Goal: Transaction & Acquisition: Download file/media

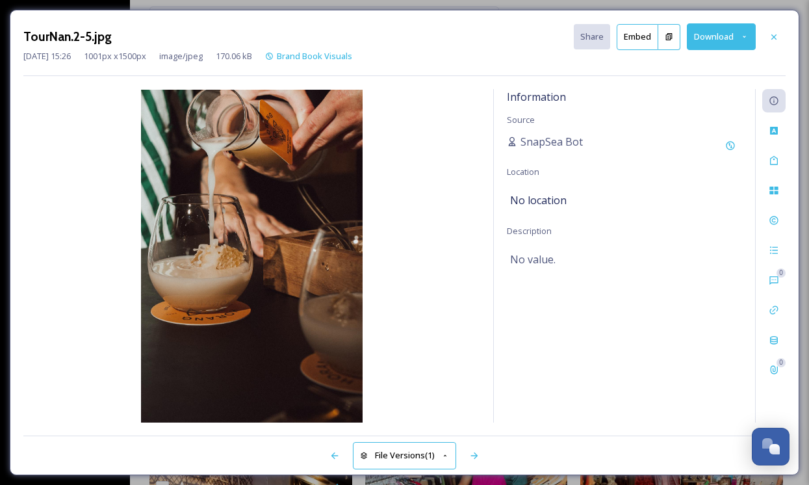
scroll to position [1462, 0]
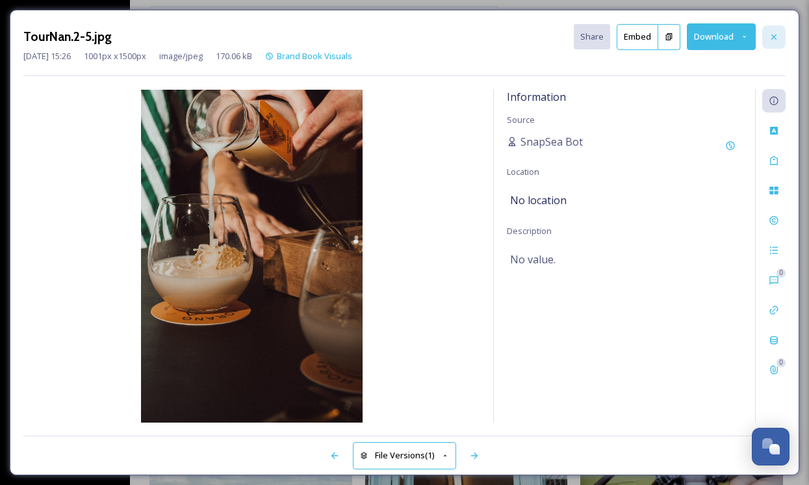
click at [775, 30] on div at bounding box center [773, 36] width 23 height 23
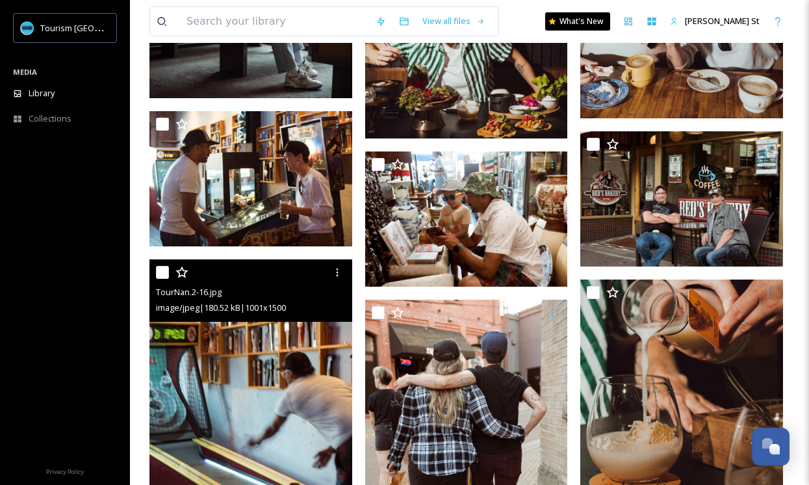
scroll to position [1273, 0]
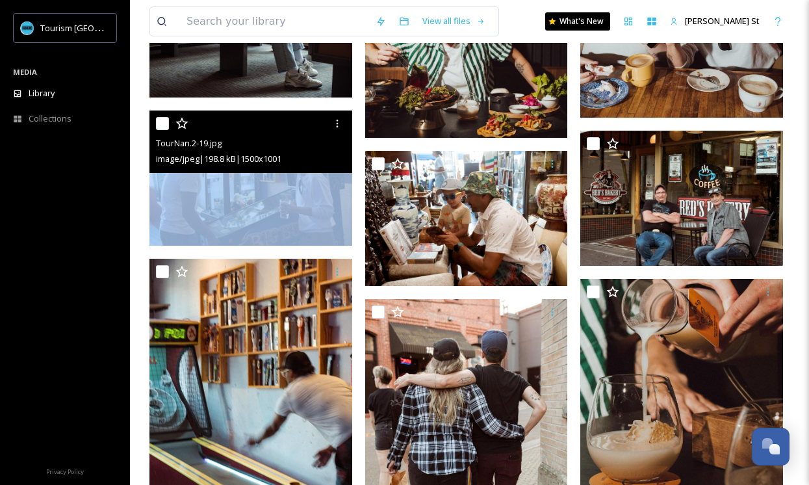
drag, startPoint x: 264, startPoint y: 164, endPoint x: 203, endPoint y: 197, distance: 69.7
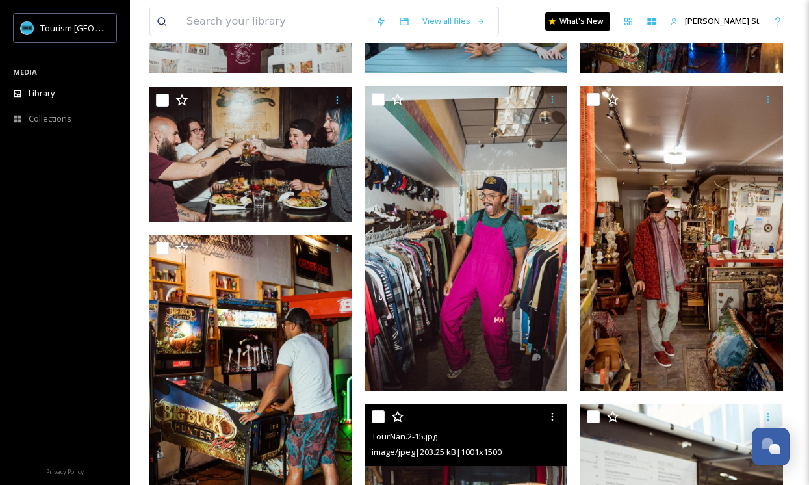
scroll to position [0, 0]
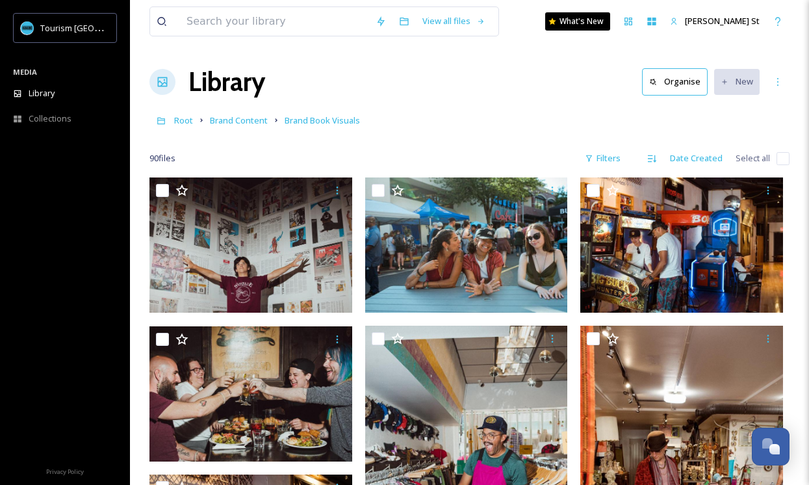
drag, startPoint x: 203, startPoint y: 197, endPoint x: 251, endPoint y: 5, distance: 198.2
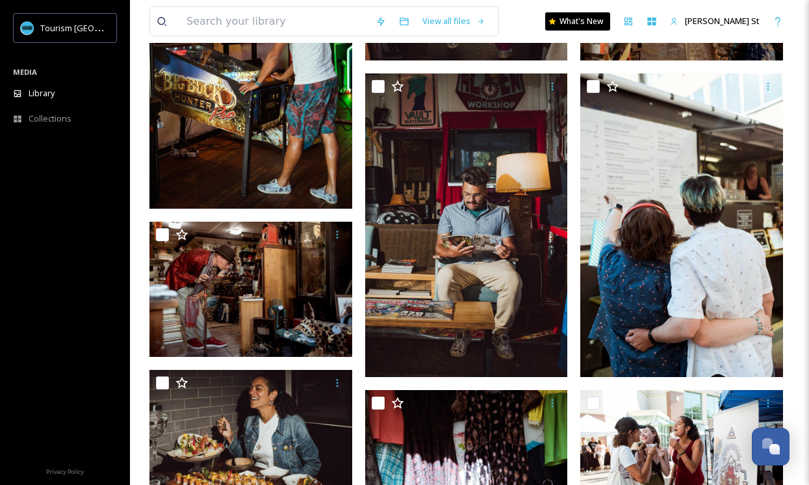
scroll to position [575, 0]
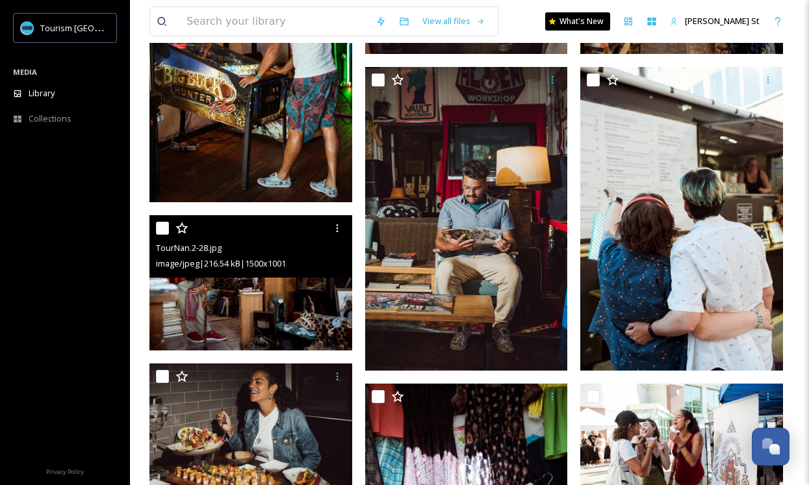
click at [243, 290] on img at bounding box center [250, 282] width 203 height 135
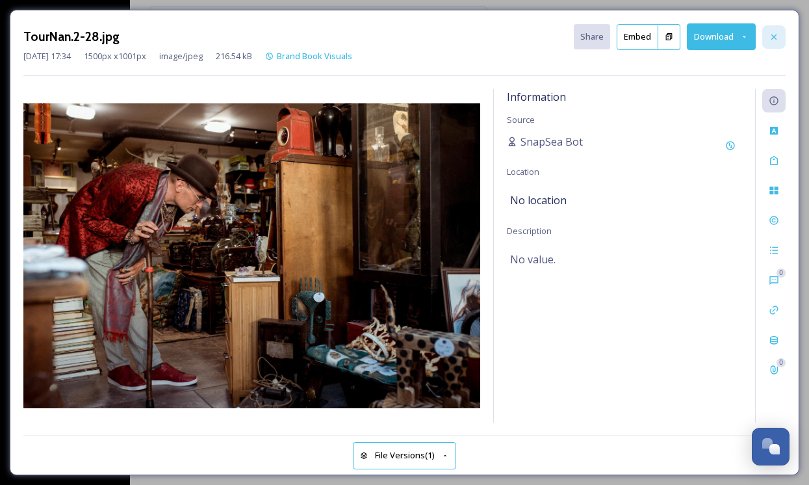
click at [777, 38] on icon at bounding box center [773, 37] width 10 height 10
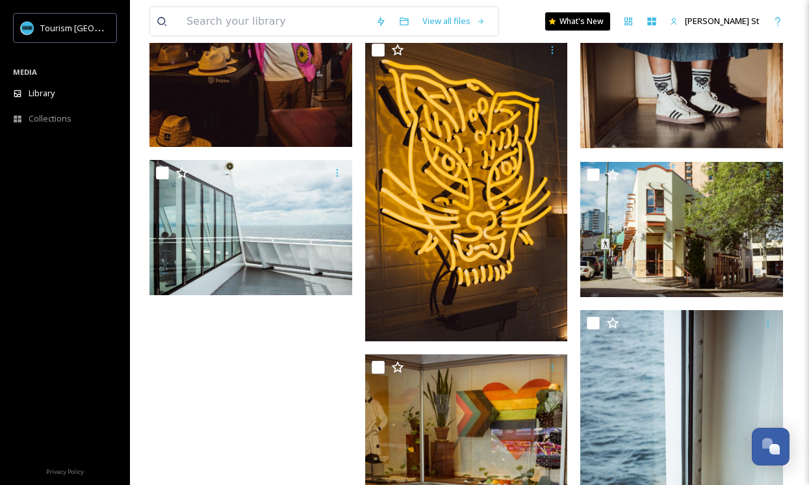
scroll to position [6357, 0]
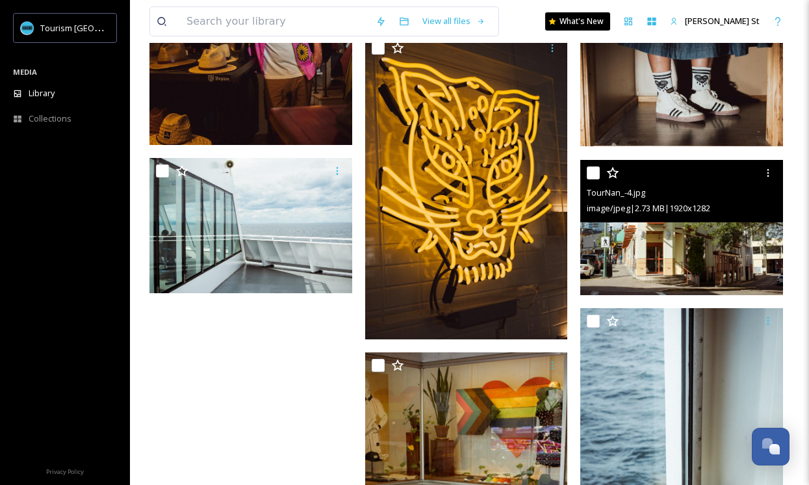
click at [648, 253] on img at bounding box center [681, 227] width 203 height 135
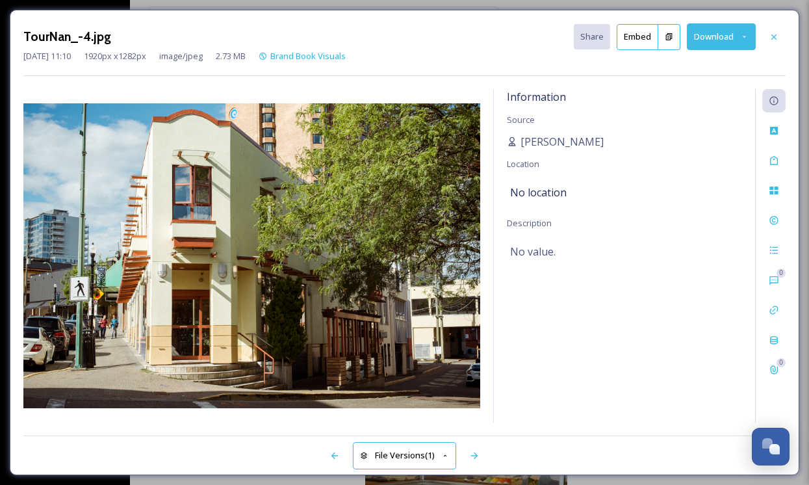
click at [719, 36] on button "Download" at bounding box center [721, 36] width 69 height 27
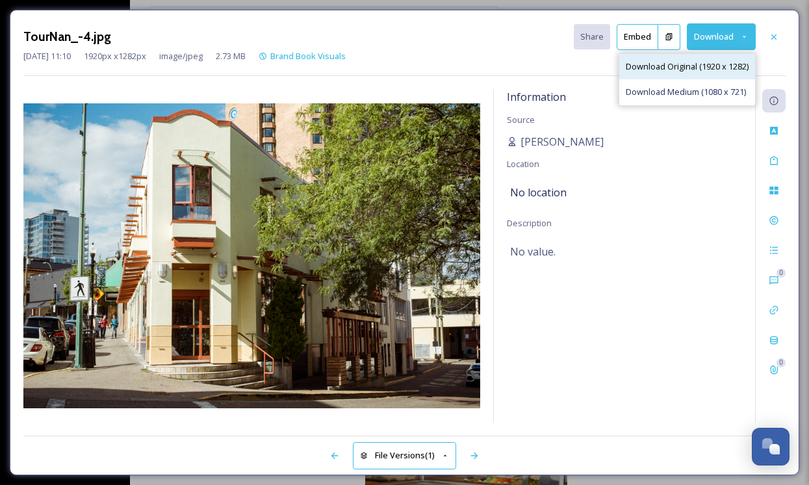
click at [668, 64] on span "Download Original (1920 x 1282)" at bounding box center [686, 66] width 123 height 12
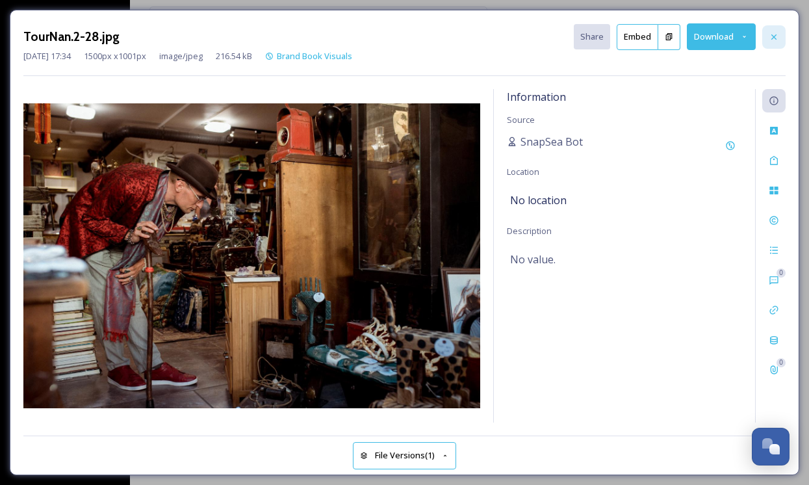
click at [774, 38] on icon at bounding box center [773, 37] width 10 height 10
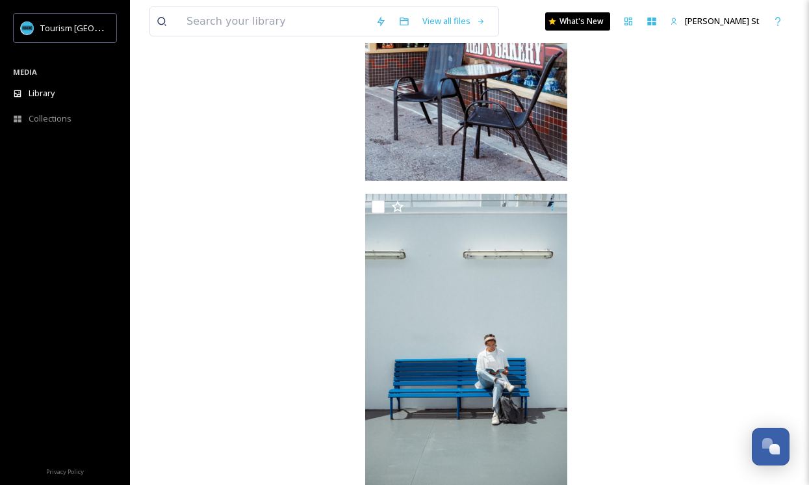
scroll to position [7182, 0]
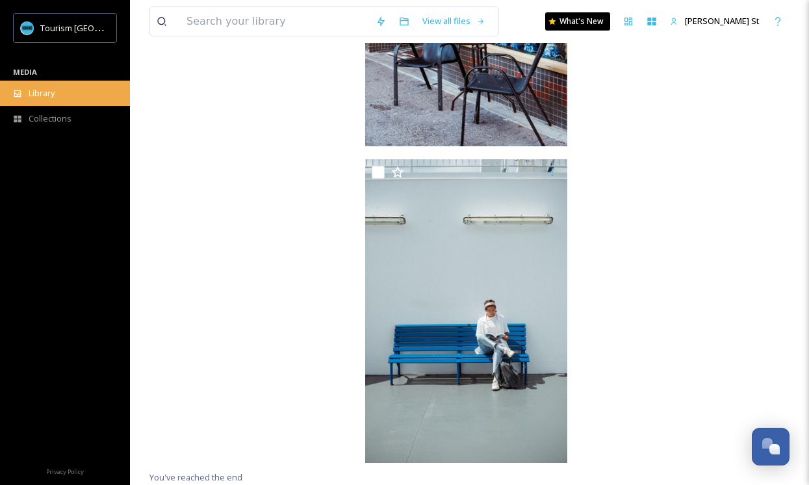
click at [64, 91] on div "Library" at bounding box center [65, 93] width 130 height 25
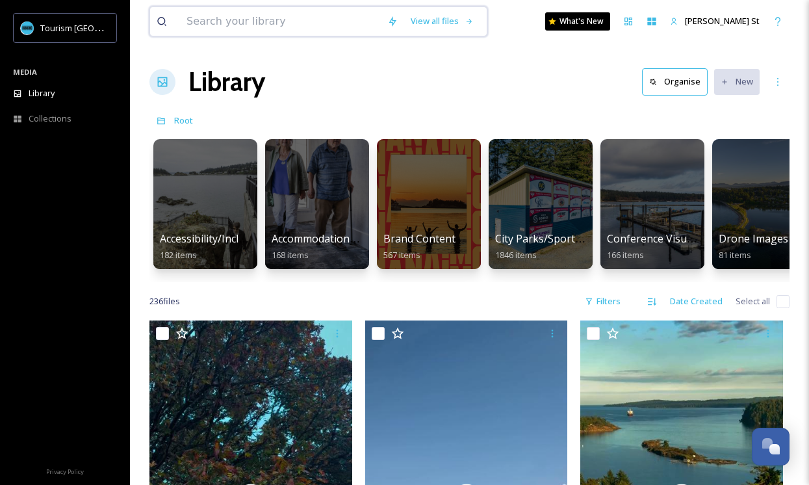
click at [216, 21] on input at bounding box center [280, 21] width 201 height 29
type input "bar"
click at [562, 66] on div "Library Organise New" at bounding box center [469, 81] width 640 height 39
click at [325, 16] on input at bounding box center [305, 21] width 197 height 29
click at [460, 18] on div "Search Press Enter to search" at bounding box center [455, 20] width 55 height 25
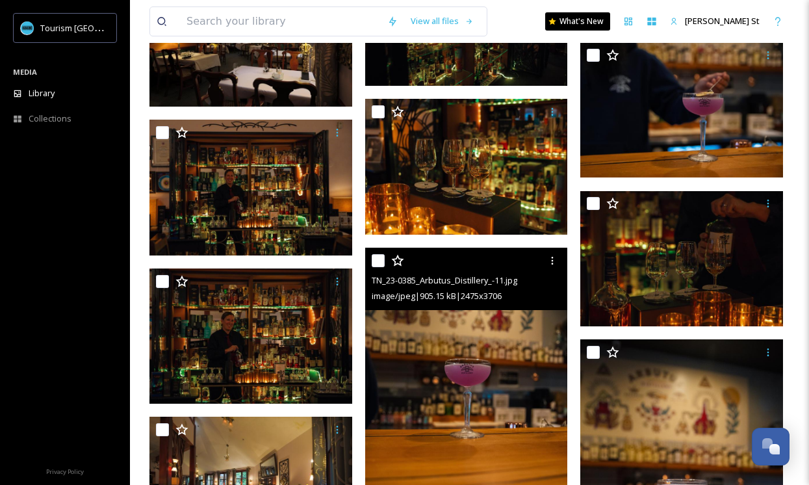
scroll to position [1167, 0]
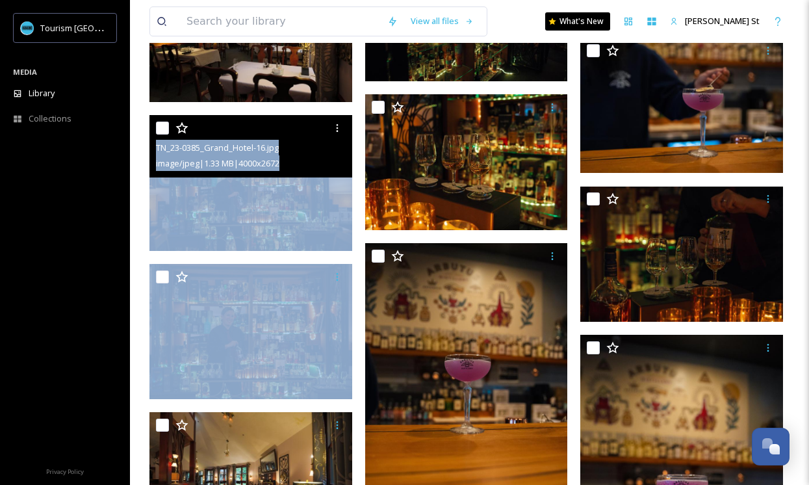
drag, startPoint x: 225, startPoint y: 282, endPoint x: 221, endPoint y: 246, distance: 36.6
click at [338, 127] on icon at bounding box center [337, 128] width 10 height 10
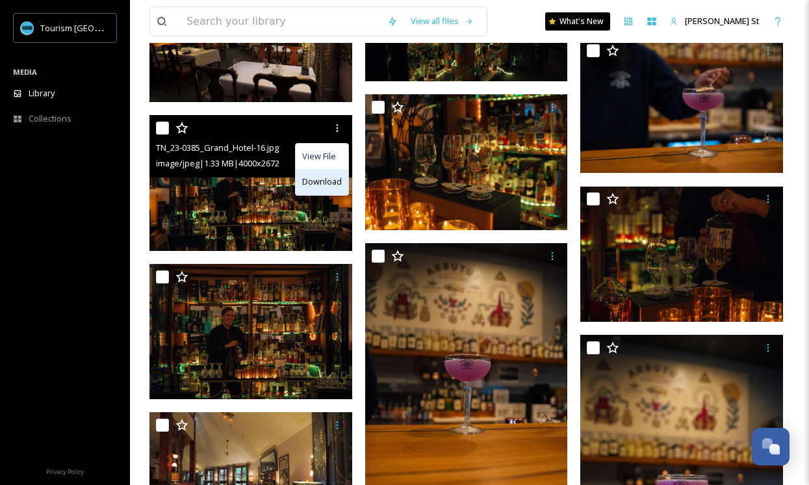
click at [328, 177] on span "Download" at bounding box center [322, 181] width 40 height 12
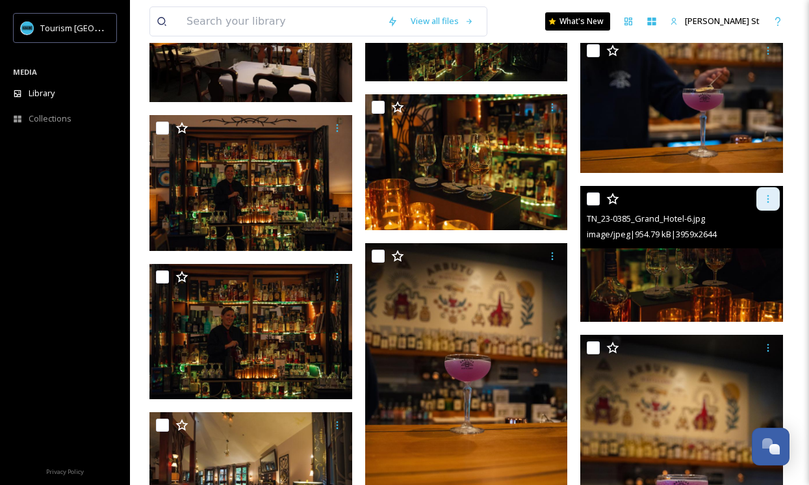
click at [767, 194] on icon at bounding box center [768, 199] width 10 height 10
click at [749, 251] on span "Download" at bounding box center [753, 253] width 40 height 12
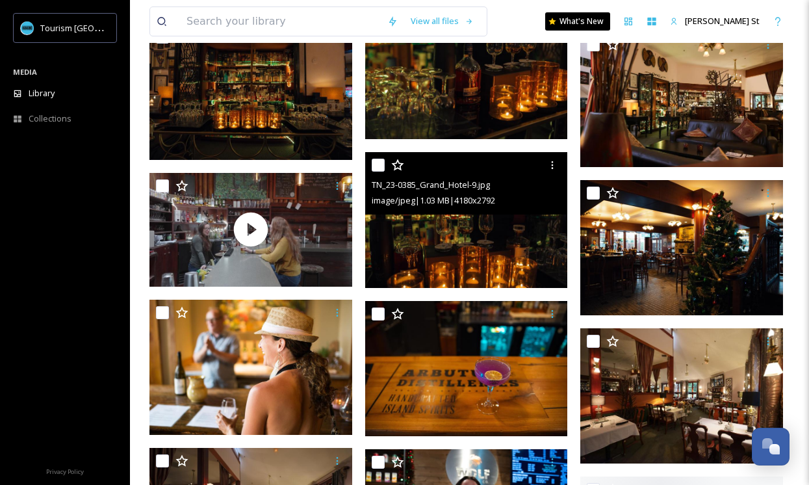
scroll to position [3521, 0]
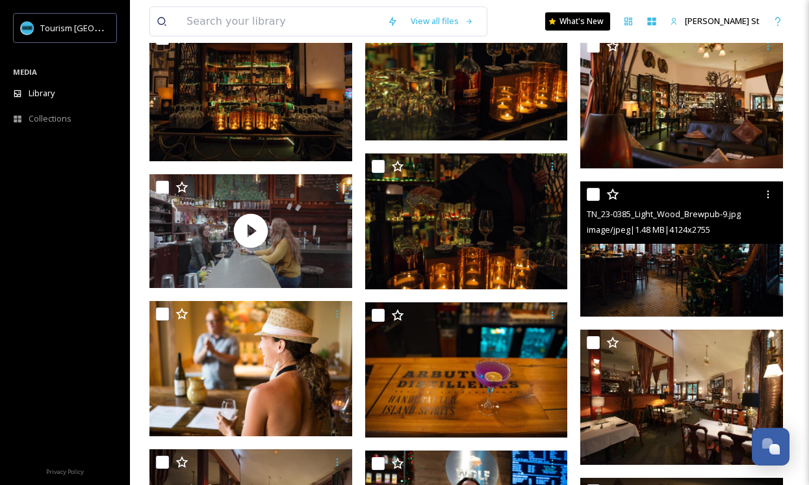
click at [710, 268] on img at bounding box center [681, 249] width 203 height 136
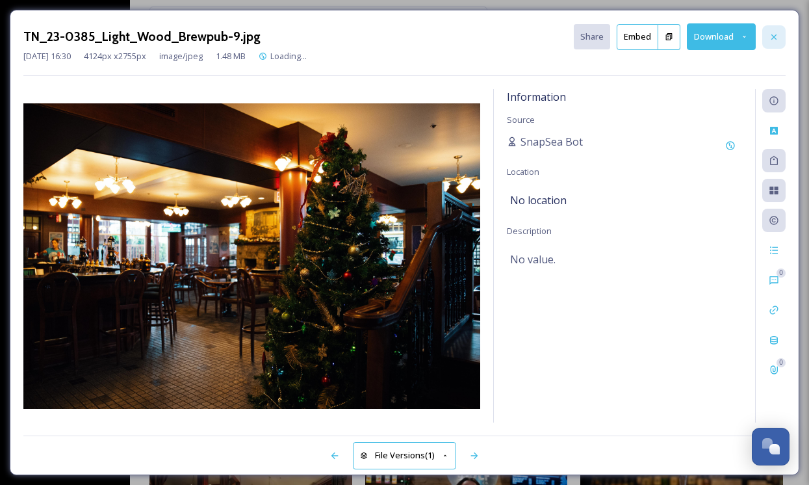
click at [772, 33] on icon at bounding box center [773, 37] width 10 height 10
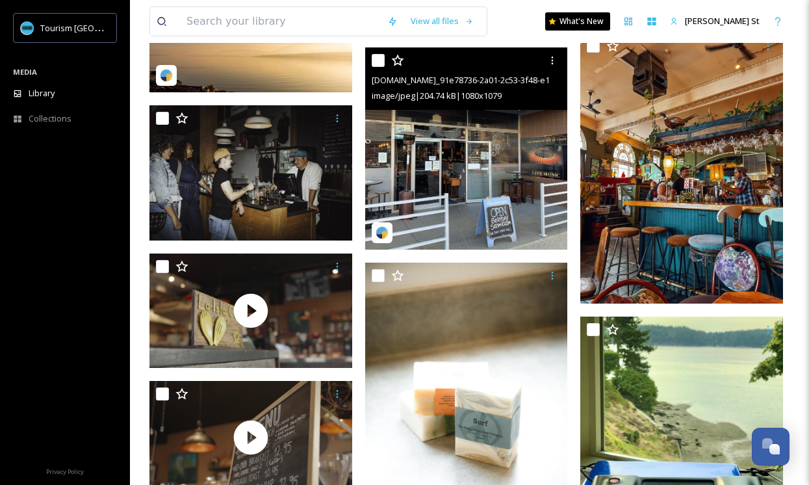
scroll to position [7018, 0]
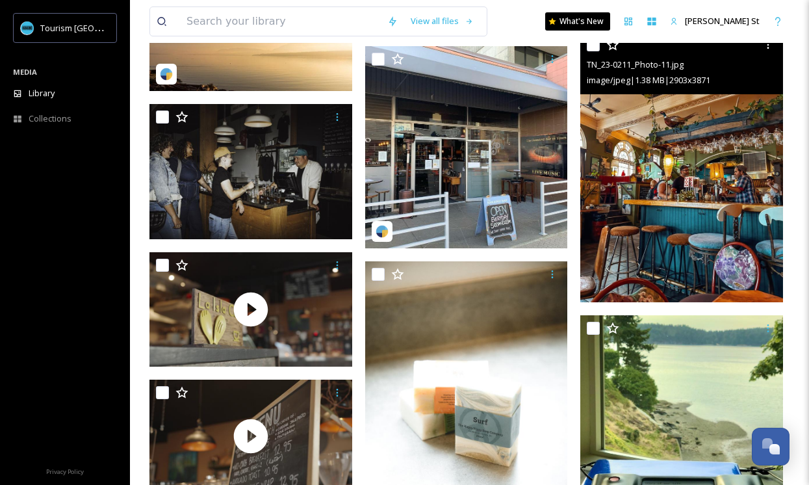
click at [676, 215] on img at bounding box center [681, 167] width 203 height 270
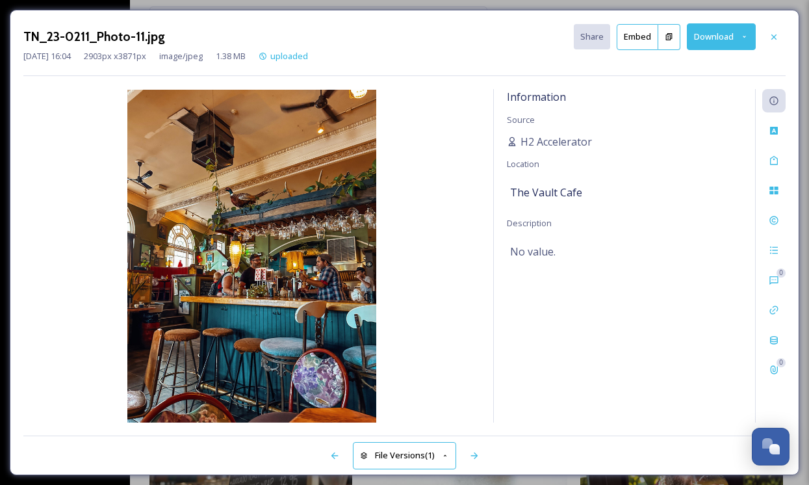
click at [730, 36] on button "Download" at bounding box center [721, 36] width 69 height 27
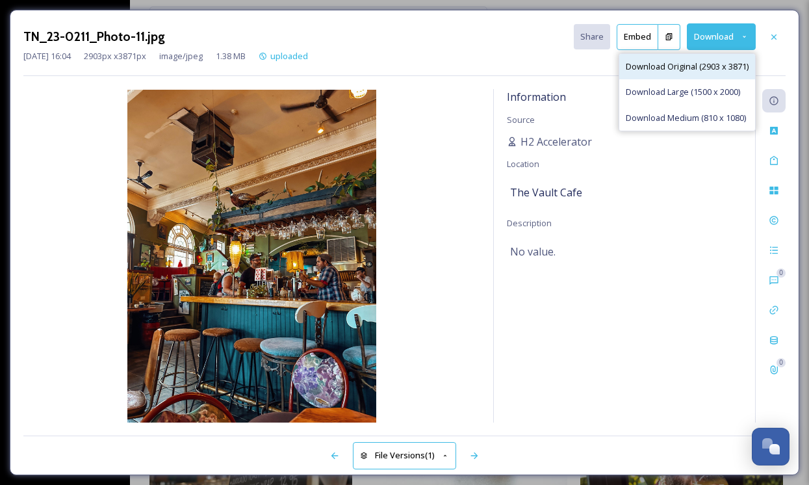
click at [687, 69] on span "Download Original (2903 x 3871)" at bounding box center [686, 66] width 123 height 12
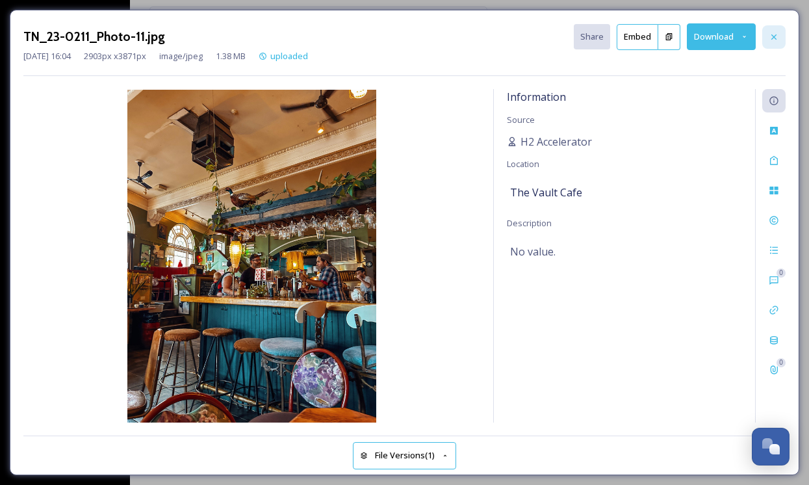
click at [772, 34] on icon at bounding box center [773, 36] width 5 height 5
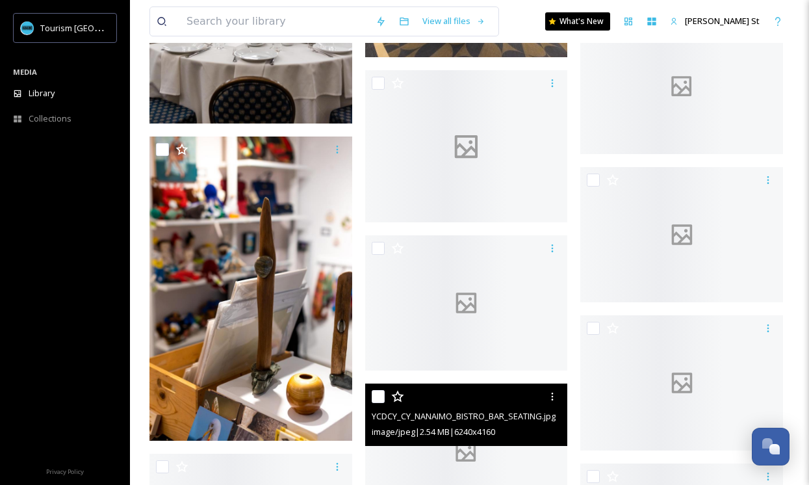
scroll to position [5318, 0]
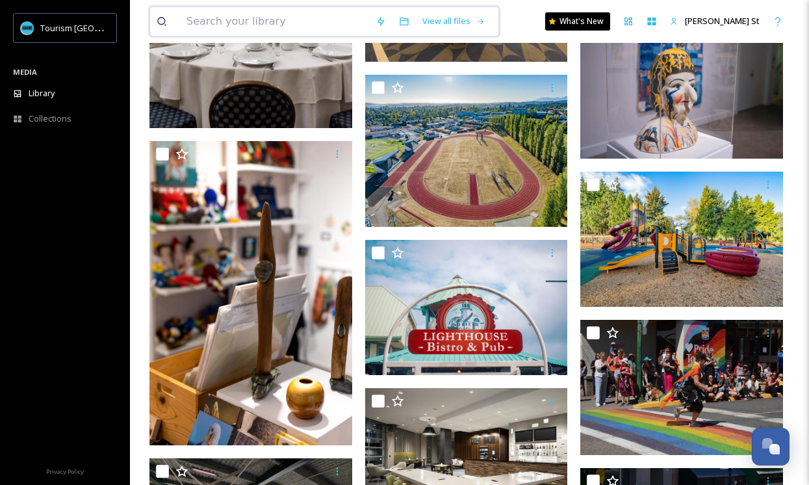
click at [204, 24] on input at bounding box center [274, 21] width 189 height 29
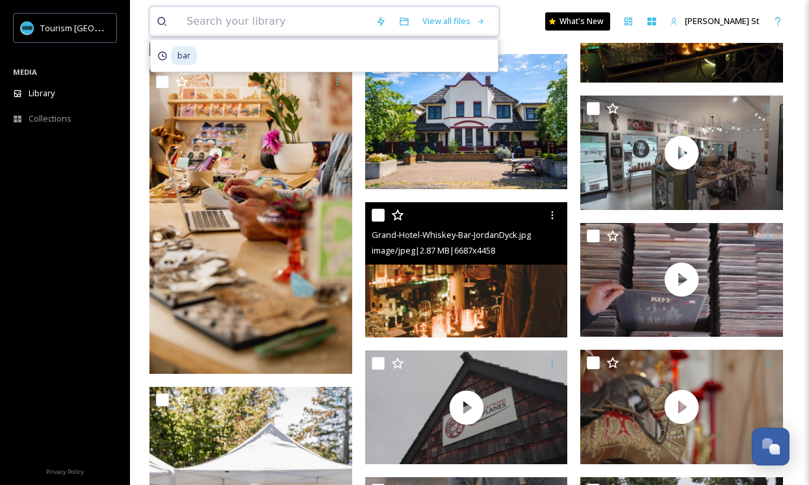
scroll to position [7045, 0]
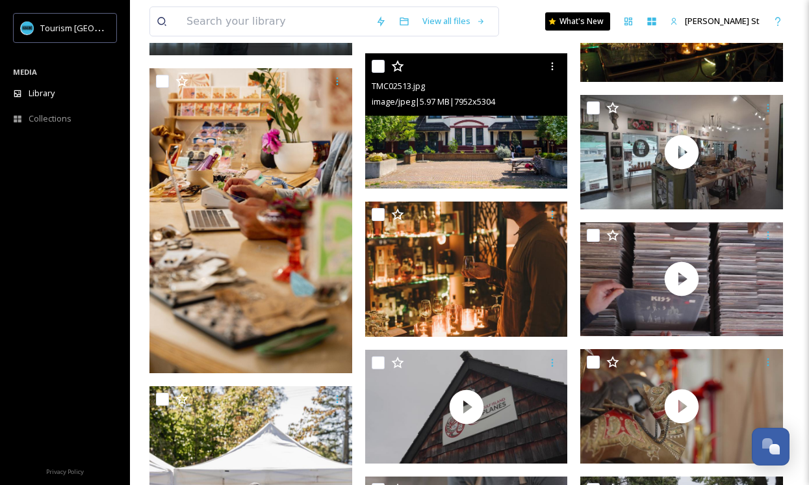
click at [490, 152] on img at bounding box center [466, 120] width 203 height 135
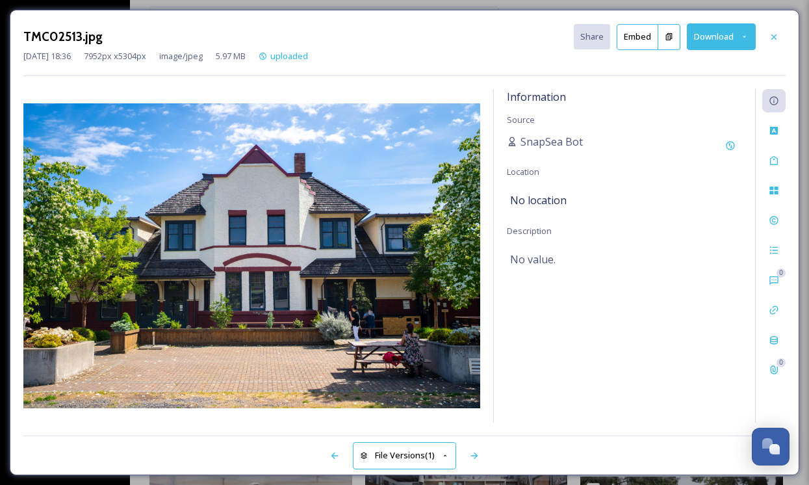
click at [722, 41] on button "Download" at bounding box center [721, 36] width 69 height 27
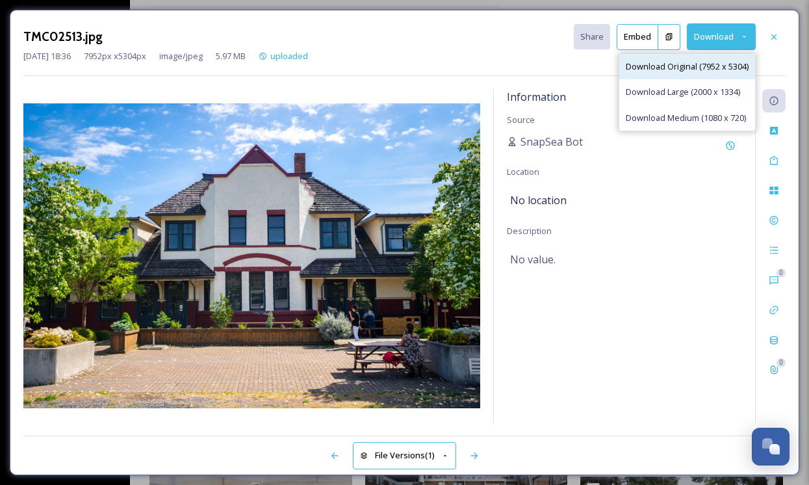
click at [683, 66] on span "Download Original (7952 x 5304)" at bounding box center [686, 66] width 123 height 12
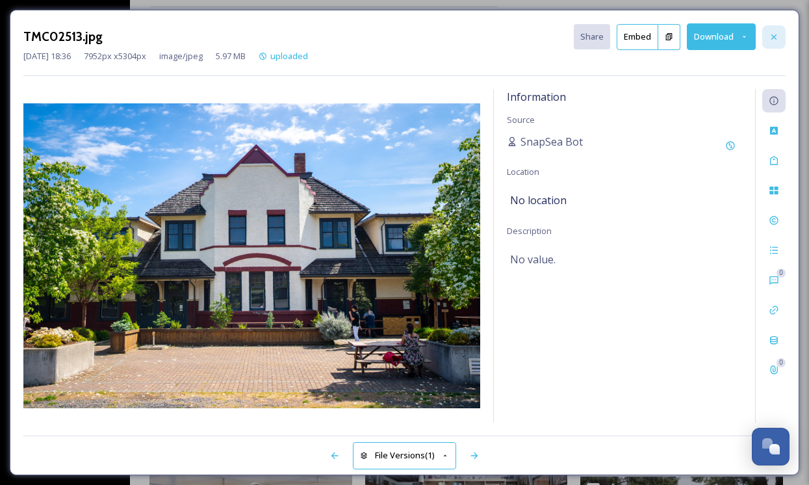
click at [777, 38] on icon at bounding box center [773, 37] width 10 height 10
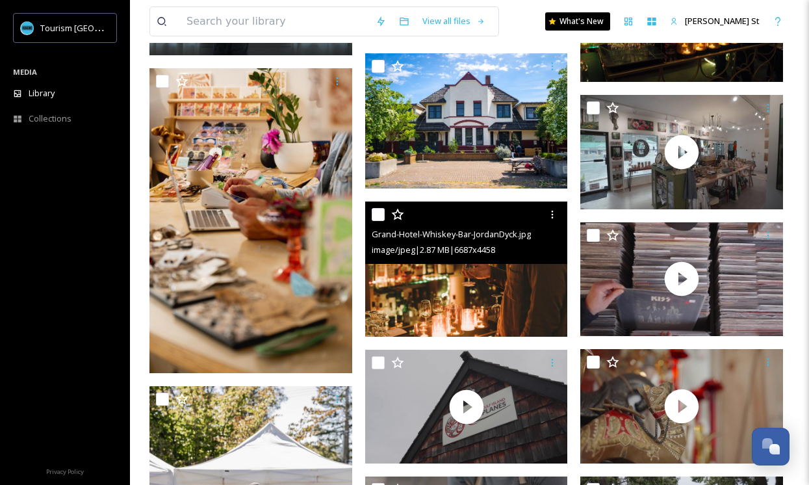
click at [477, 281] on img at bounding box center [466, 268] width 203 height 135
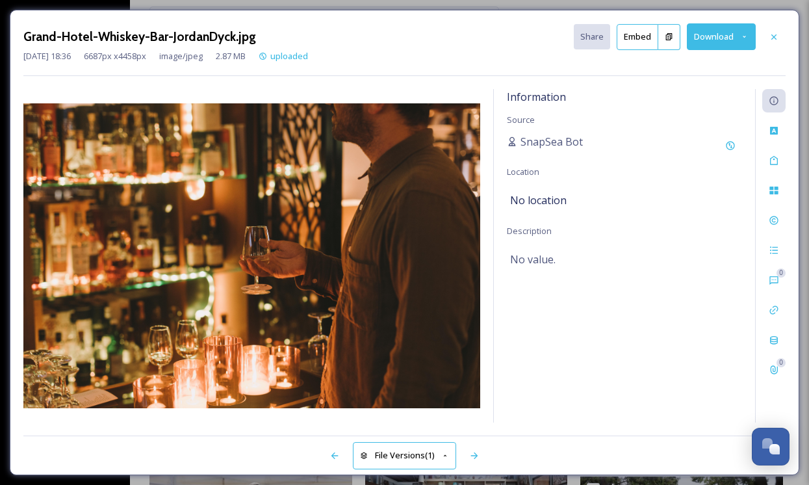
click at [737, 33] on button "Download" at bounding box center [721, 36] width 69 height 27
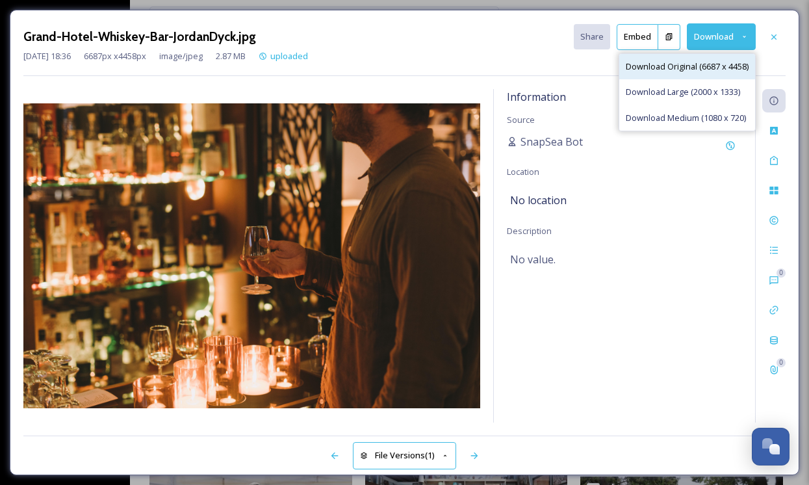
click at [661, 68] on span "Download Original (6687 x 4458)" at bounding box center [686, 66] width 123 height 12
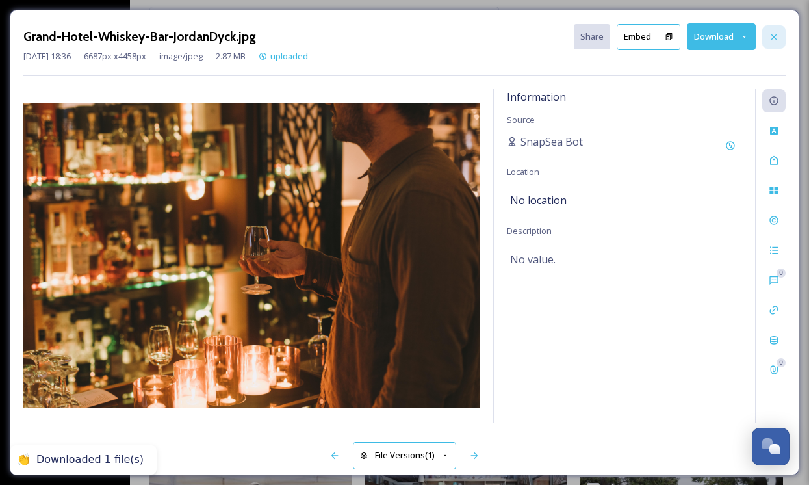
click at [774, 33] on icon at bounding box center [773, 37] width 10 height 10
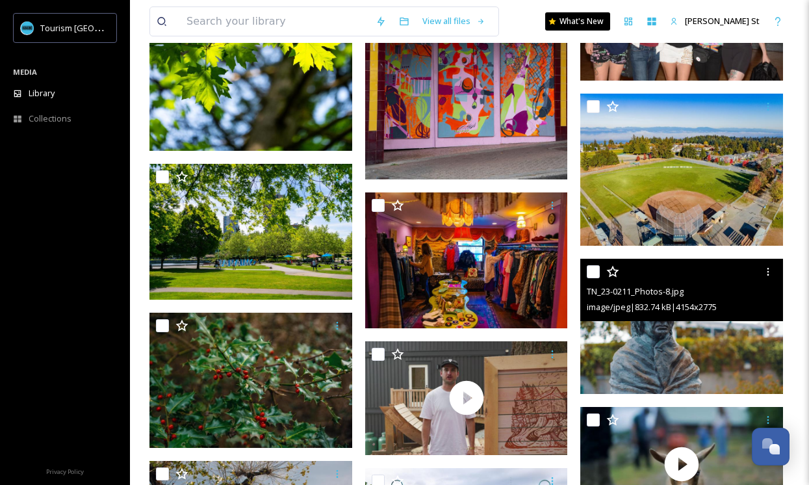
scroll to position [10944, 0]
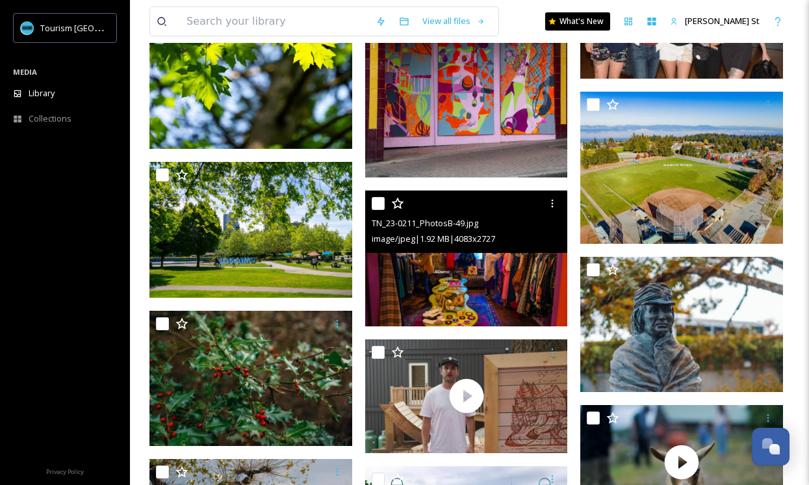
click at [505, 284] on img at bounding box center [466, 258] width 203 height 136
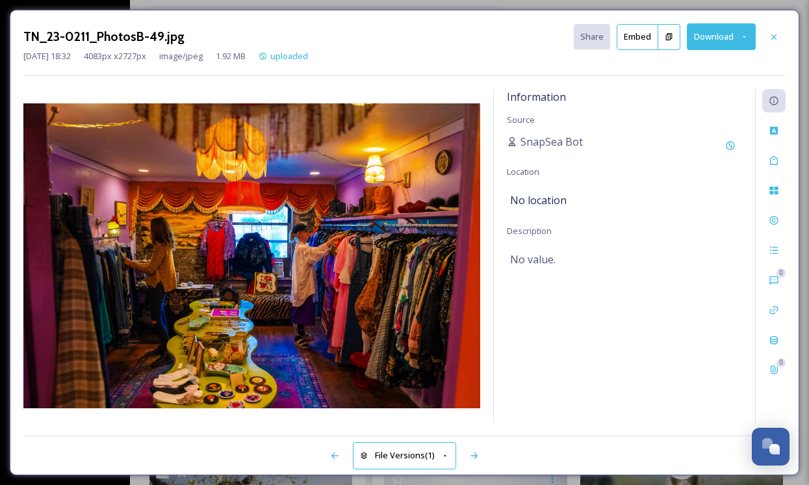
click at [746, 38] on icon at bounding box center [744, 36] width 8 height 8
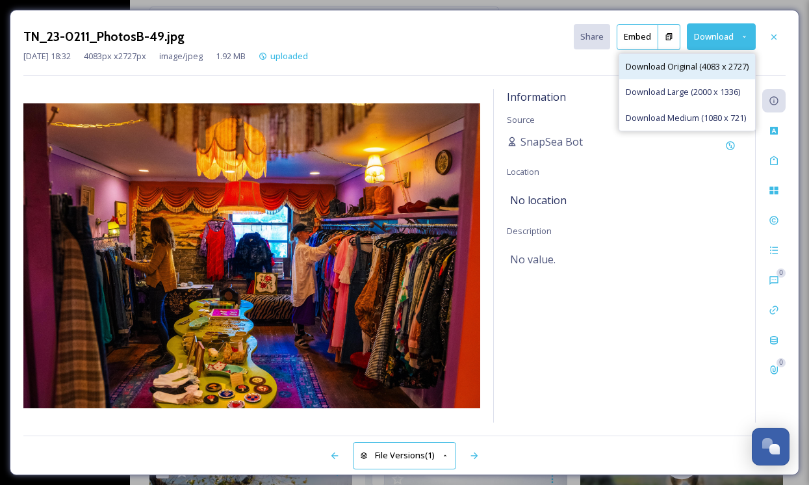
click at [700, 64] on span "Download Original (4083 x 2727)" at bounding box center [686, 66] width 123 height 12
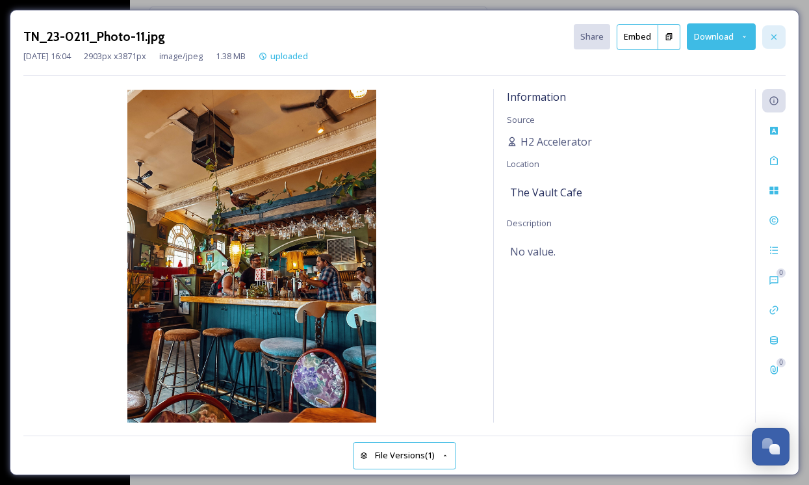
click at [775, 29] on div at bounding box center [773, 36] width 23 height 23
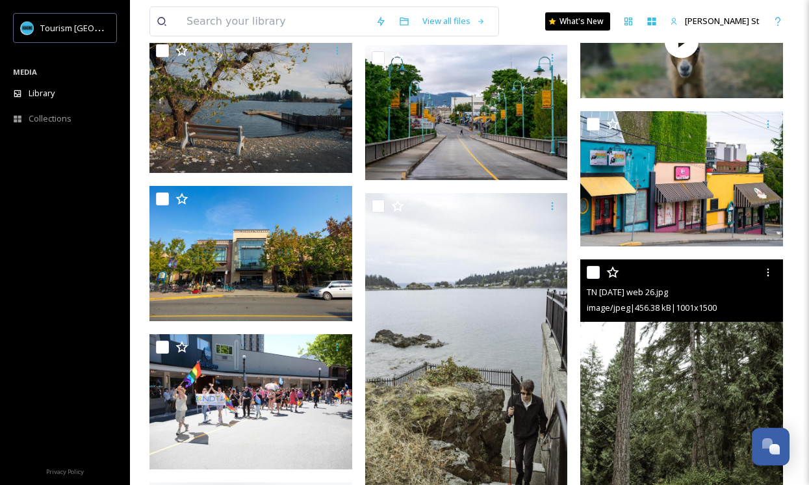
scroll to position [11366, 0]
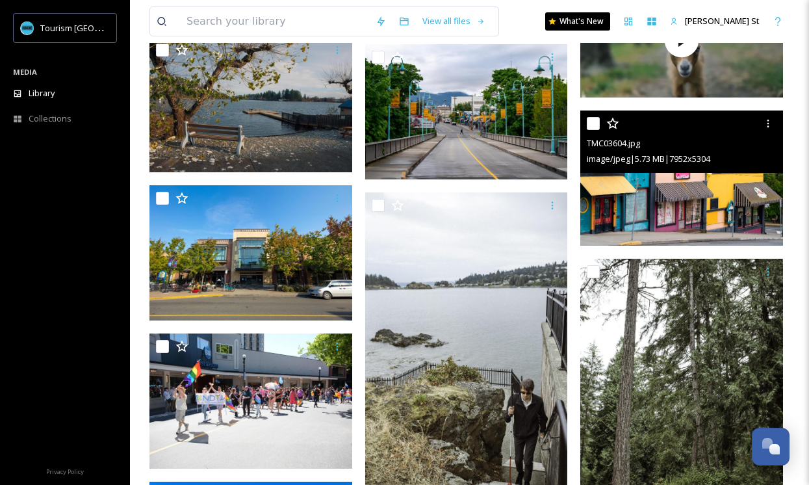
click at [688, 207] on img at bounding box center [681, 177] width 203 height 135
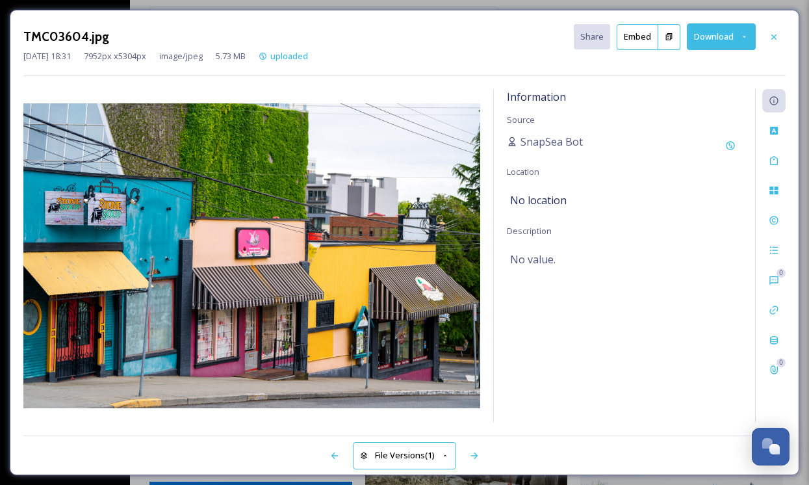
click at [706, 36] on button "Download" at bounding box center [721, 36] width 69 height 27
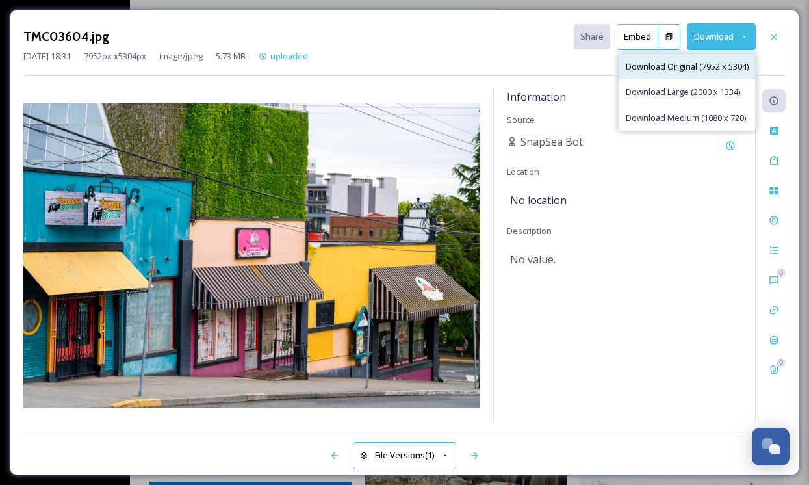
click at [675, 65] on span "Download Original (7952 x 5304)" at bounding box center [686, 66] width 123 height 12
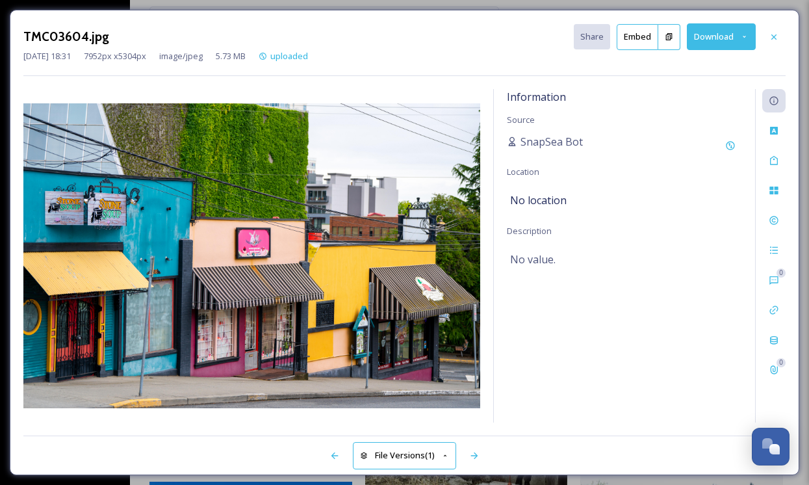
click at [710, 112] on div "Information Source SnapSea Bot Location No location Description No value." at bounding box center [624, 255] width 261 height 333
click at [775, 36] on icon at bounding box center [773, 37] width 10 height 10
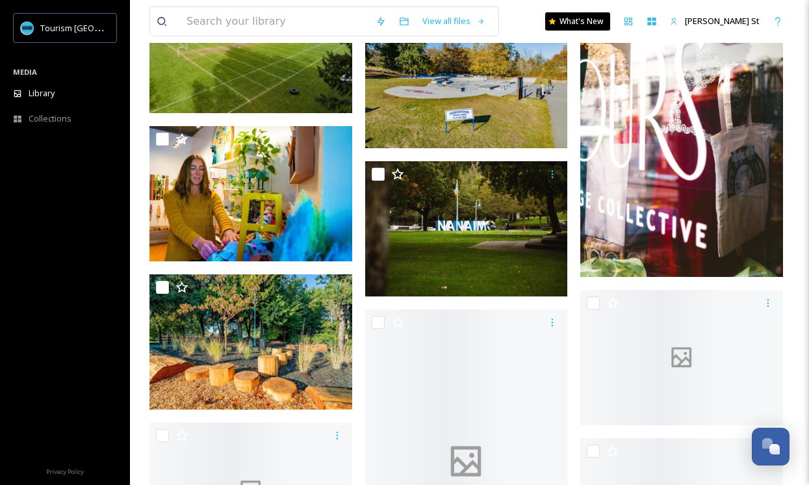
scroll to position [17578, 0]
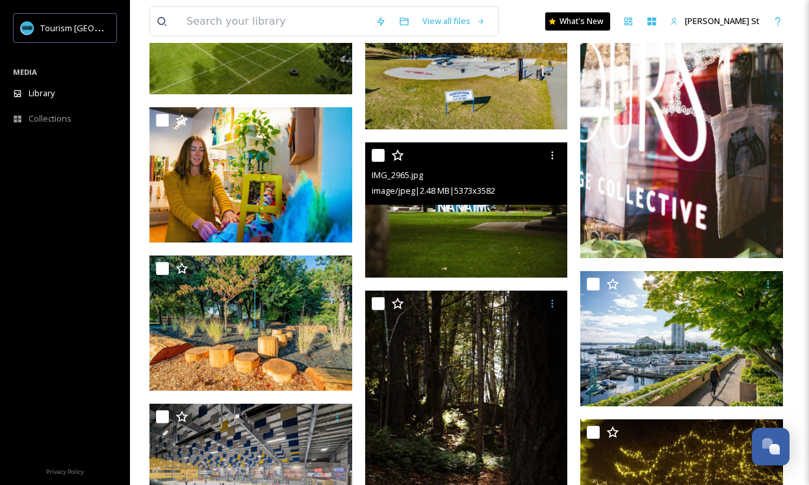
click at [514, 225] on img at bounding box center [466, 209] width 203 height 135
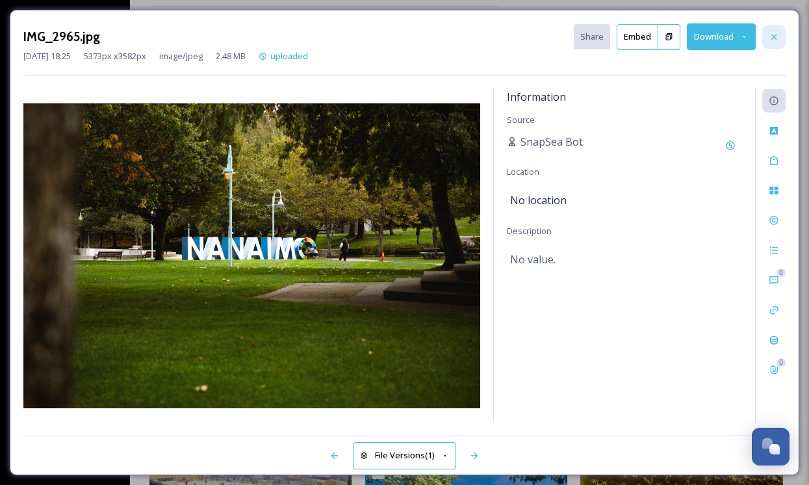
click at [776, 38] on icon at bounding box center [773, 37] width 10 height 10
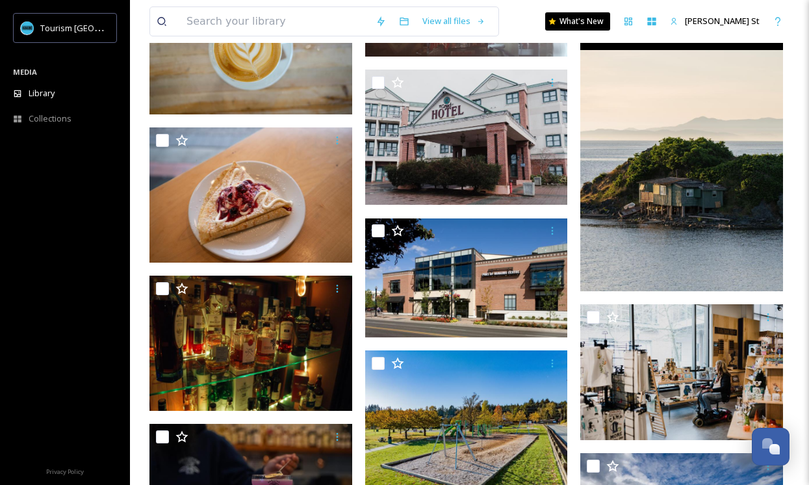
scroll to position [19431, 0]
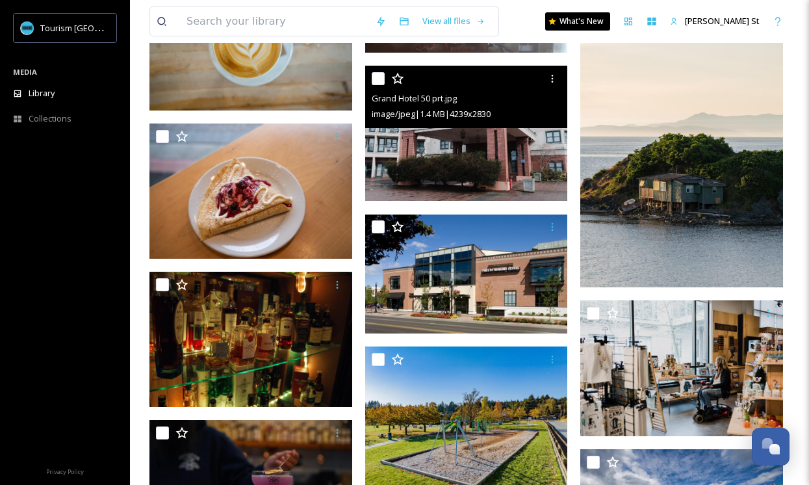
click at [453, 160] on img at bounding box center [466, 133] width 203 height 135
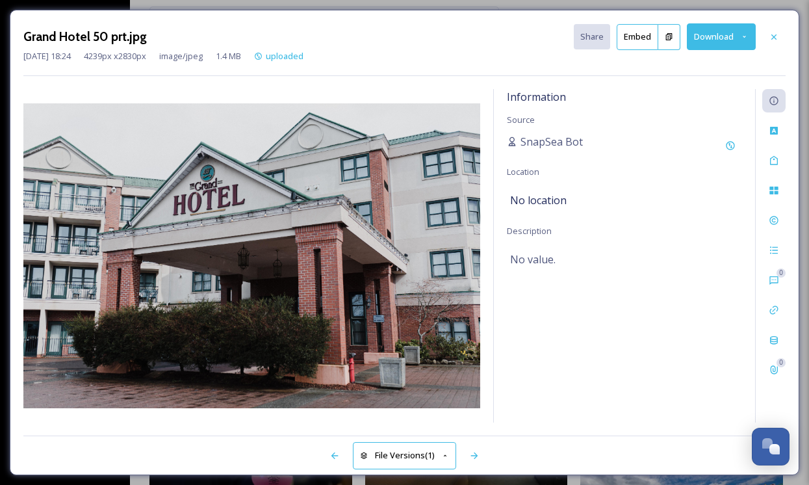
click at [709, 39] on button "Download" at bounding box center [721, 36] width 69 height 27
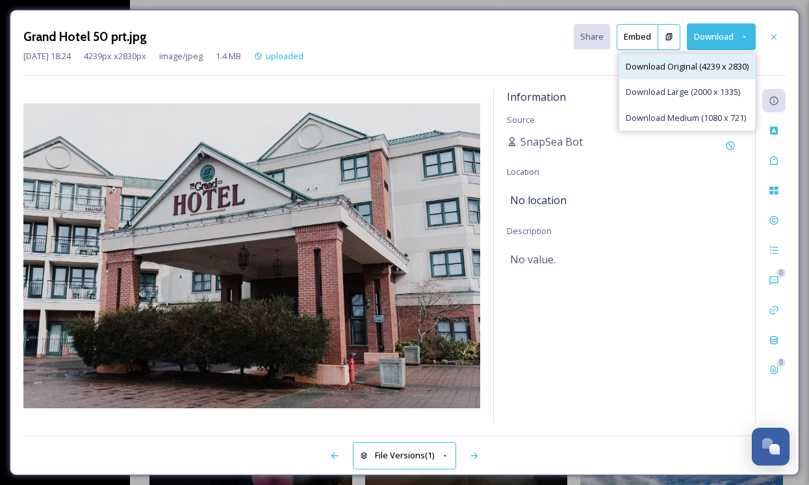
click at [679, 68] on span "Download Original (4239 x 2830)" at bounding box center [686, 66] width 123 height 12
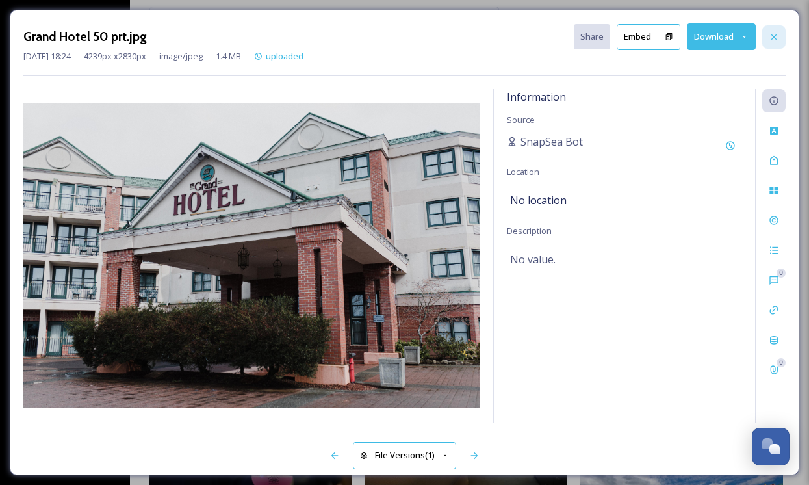
click at [773, 37] on icon at bounding box center [773, 36] width 5 height 5
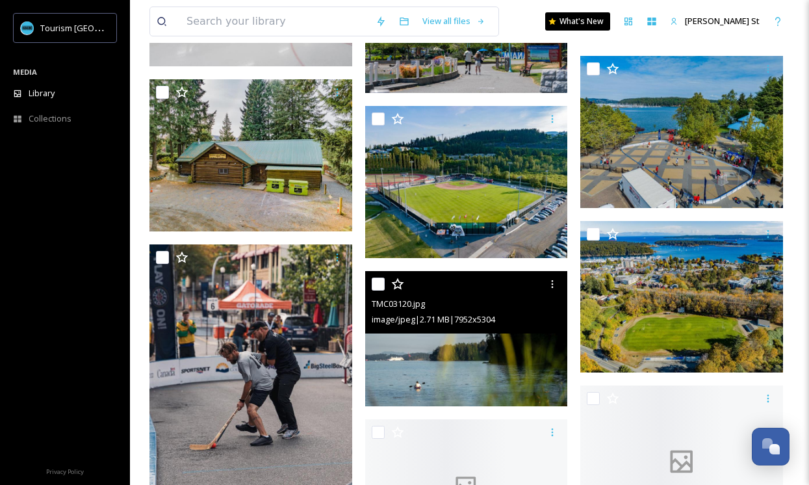
scroll to position [21665, 0]
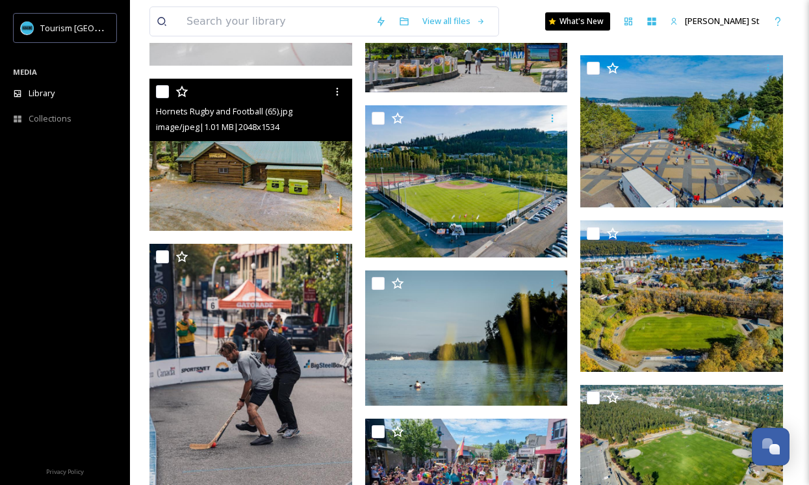
click at [259, 130] on span "image/jpeg | 1.01 MB | 2048 x 1534" at bounding box center [217, 127] width 123 height 12
click at [266, 173] on img at bounding box center [250, 155] width 203 height 152
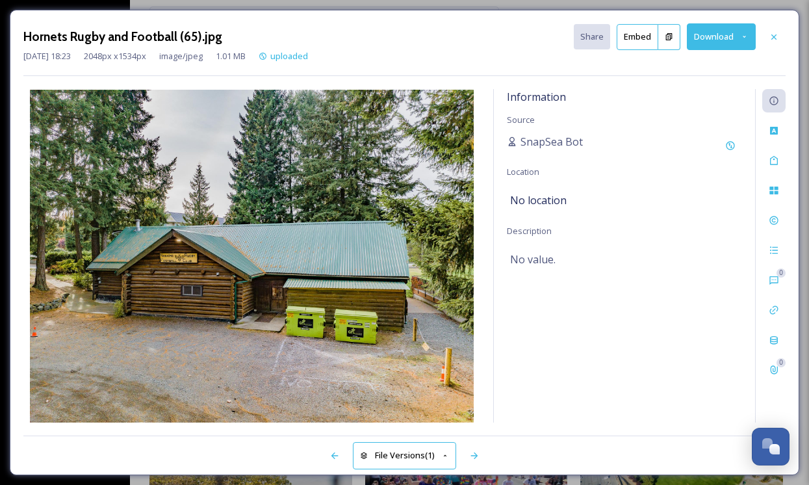
click at [791, 44] on div "Hornets Rugby and Football (65).jpg Share Embed Download Jan 22 2025 18:23 2048…" at bounding box center [404, 242] width 789 height 465
click at [774, 37] on icon at bounding box center [773, 36] width 5 height 5
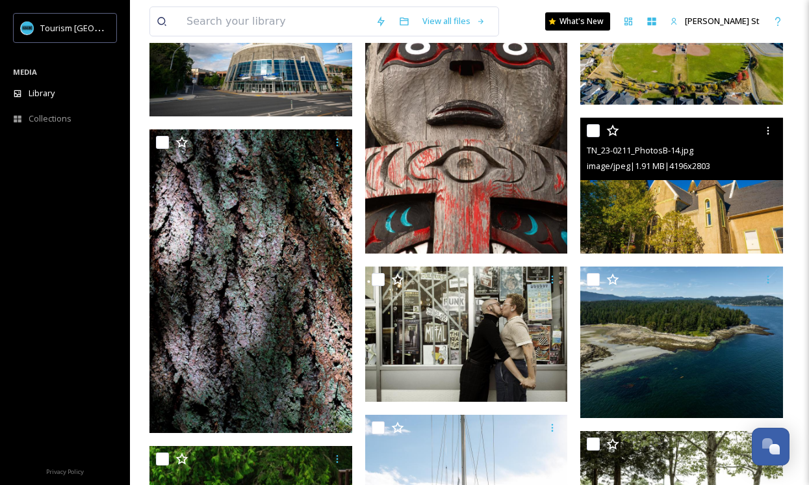
scroll to position [23481, 0]
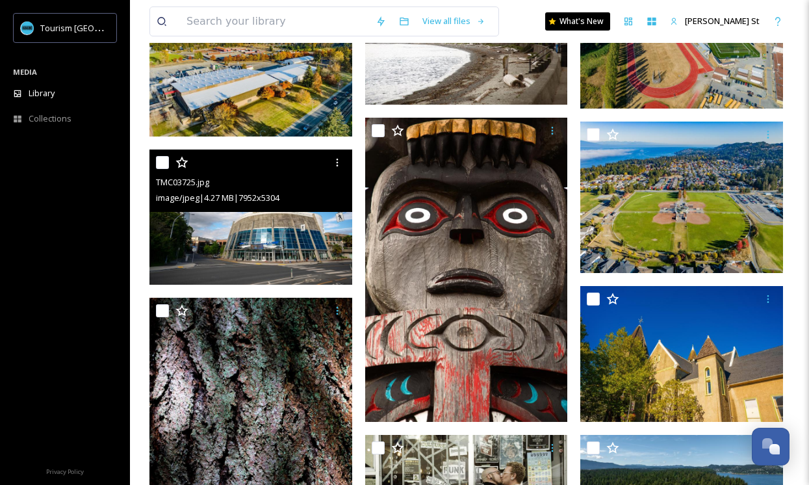
click at [263, 240] on img at bounding box center [250, 216] width 203 height 135
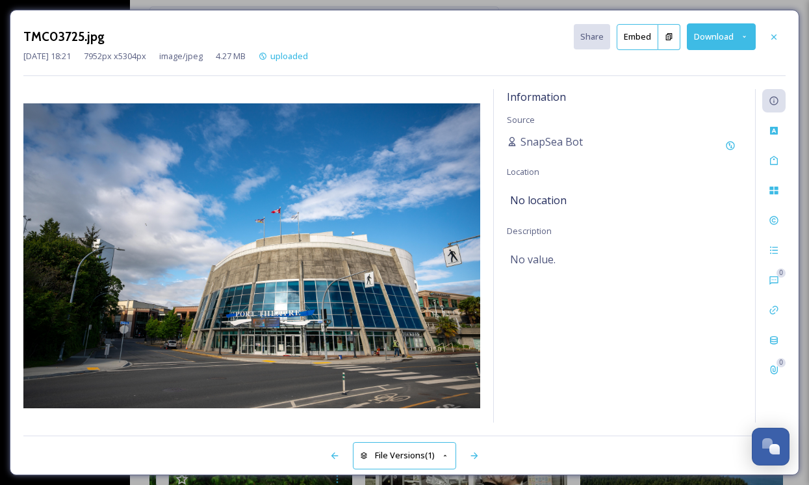
click at [723, 40] on button "Download" at bounding box center [721, 36] width 69 height 27
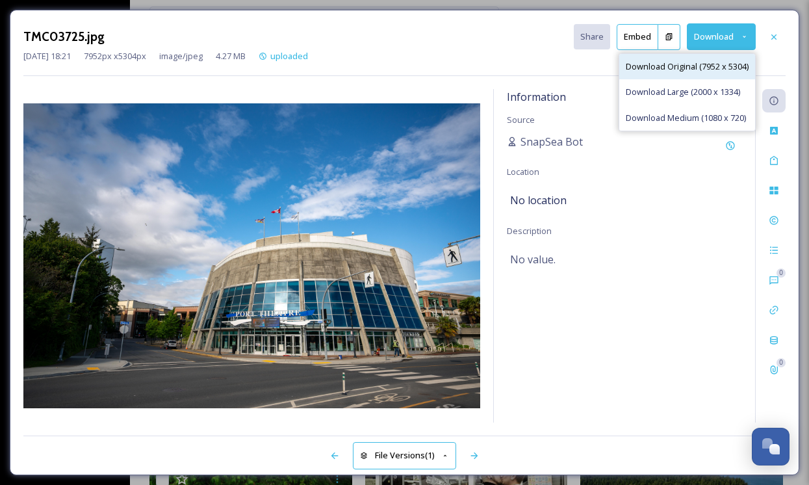
click at [681, 71] on span "Download Original (7952 x 5304)" at bounding box center [686, 66] width 123 height 12
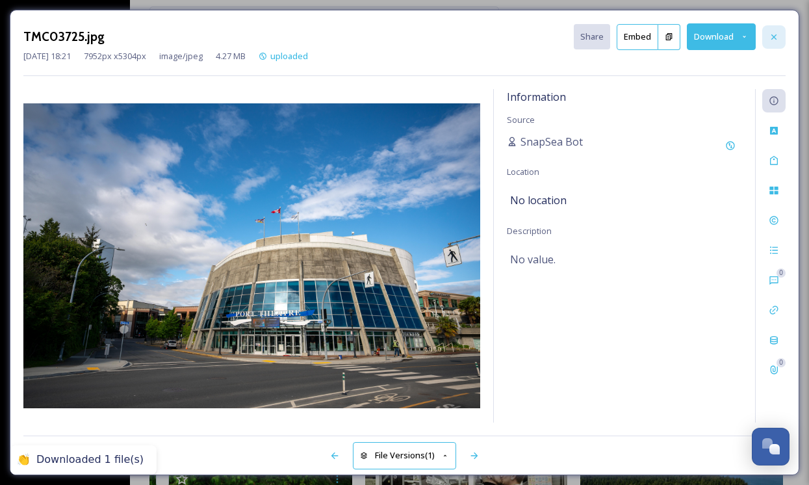
click at [776, 36] on icon at bounding box center [773, 37] width 10 height 10
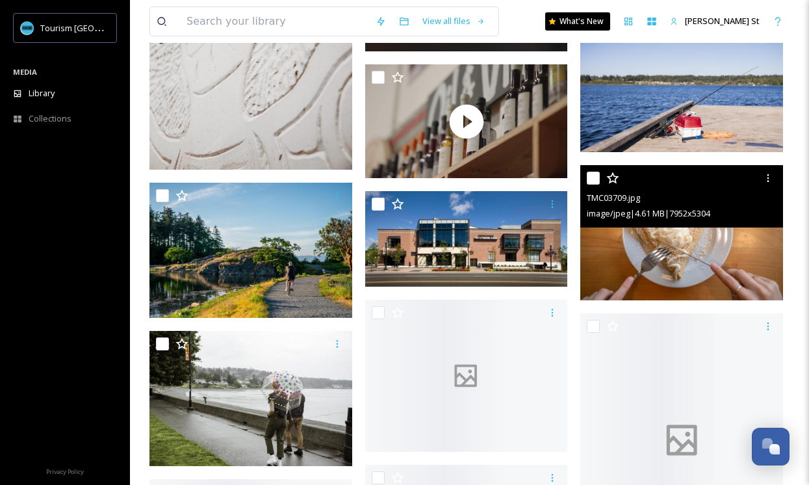
scroll to position [25828, 0]
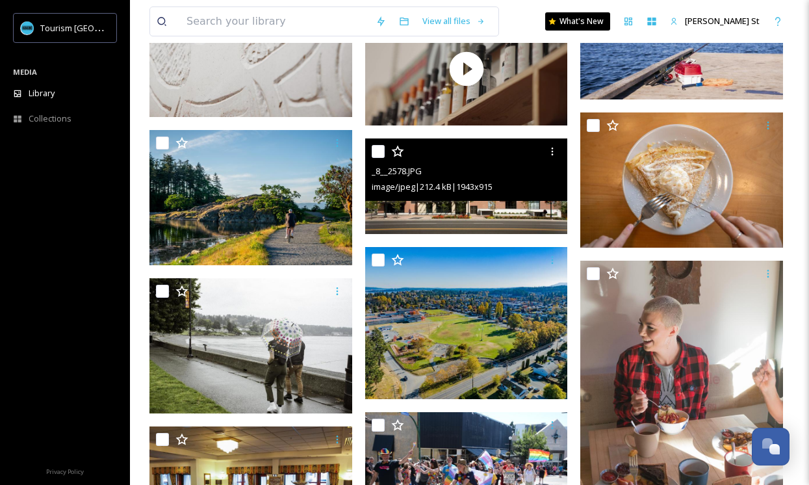
click at [461, 194] on div "image/jpeg | 212.4 kB | 1943 x 915" at bounding box center [468, 187] width 193 height 16
click at [462, 211] on img at bounding box center [466, 185] width 203 height 95
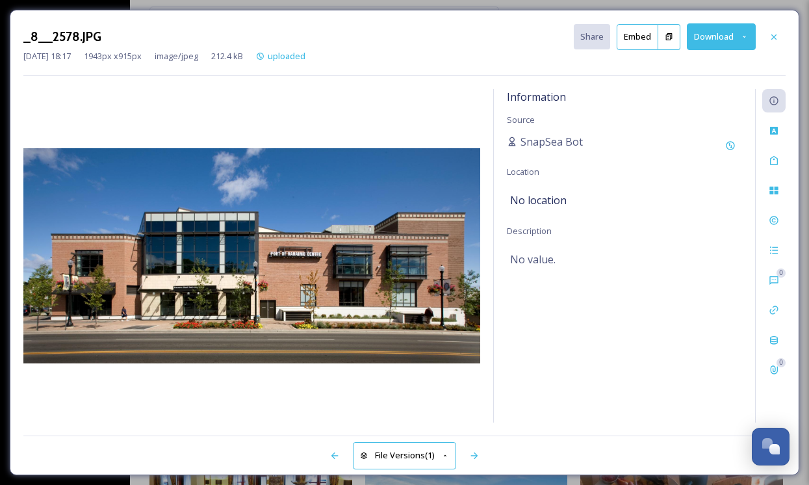
click at [714, 35] on button "Download" at bounding box center [721, 36] width 69 height 27
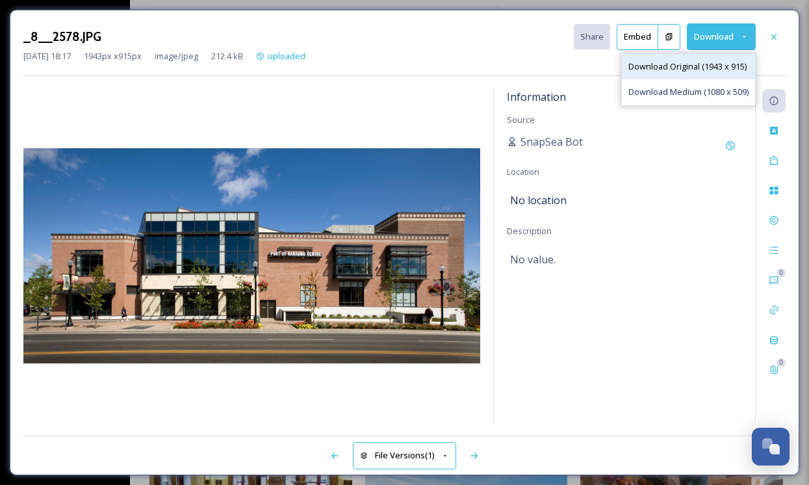
click at [669, 68] on span "Download Original (1943 x 915)" at bounding box center [687, 66] width 118 height 12
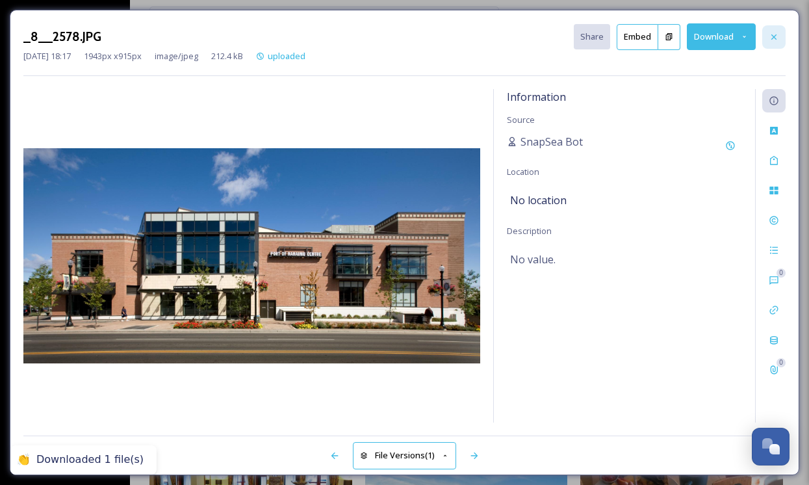
click at [774, 34] on icon at bounding box center [773, 37] width 10 height 10
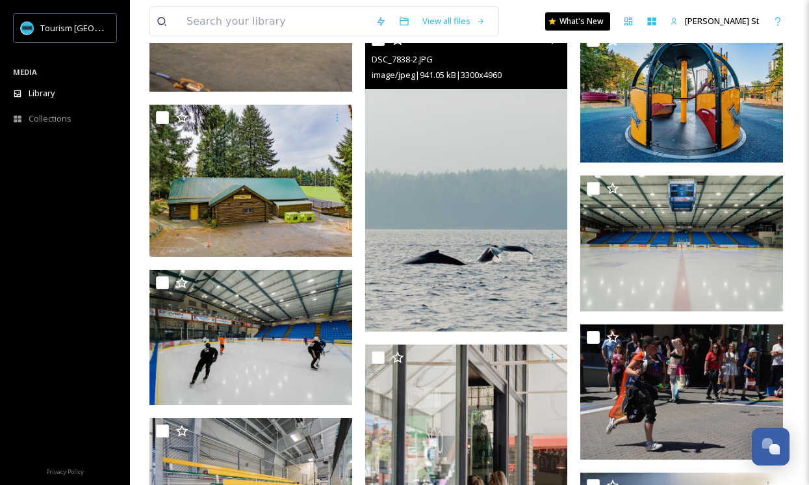
scroll to position [31375, 0]
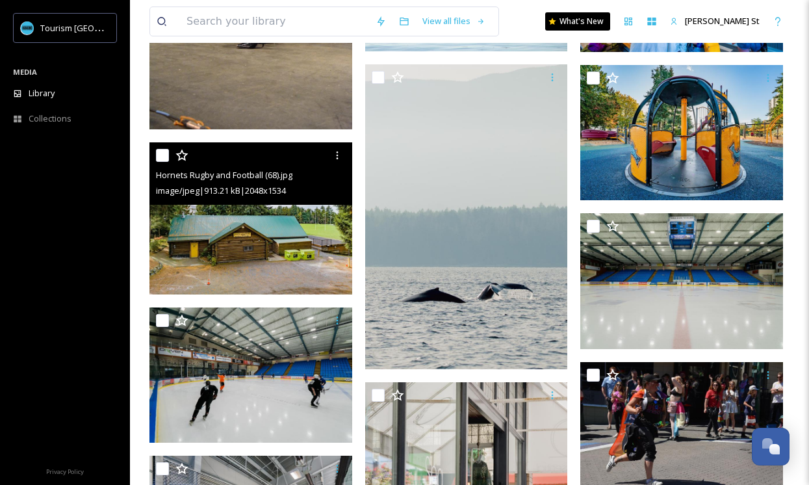
click at [275, 236] on img at bounding box center [250, 218] width 203 height 152
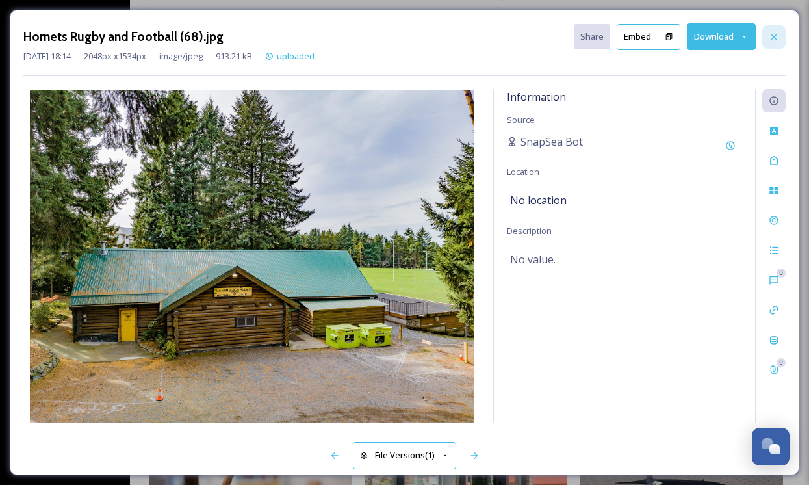
click at [775, 37] on icon at bounding box center [773, 37] width 10 height 10
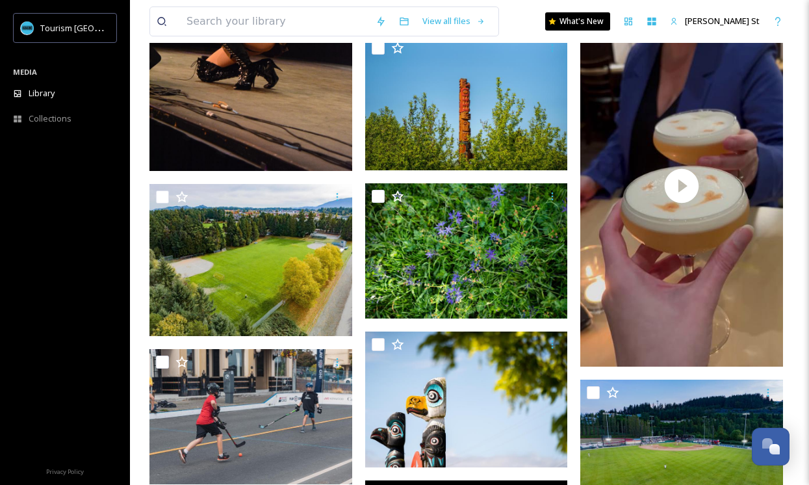
scroll to position [36304, 0]
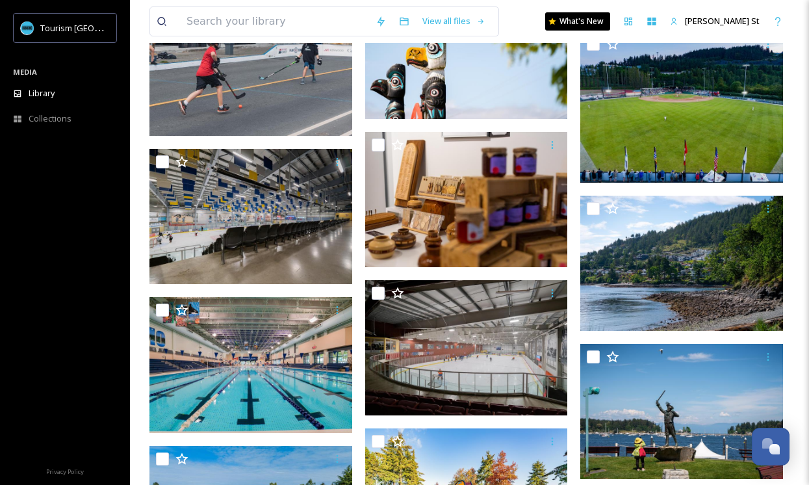
click at [124, 19] on div "Tourism [GEOGRAPHIC_DATA]" at bounding box center [65, 28] width 130 height 31
